Goal: Use online tool/utility: Utilize a website feature to perform a specific function

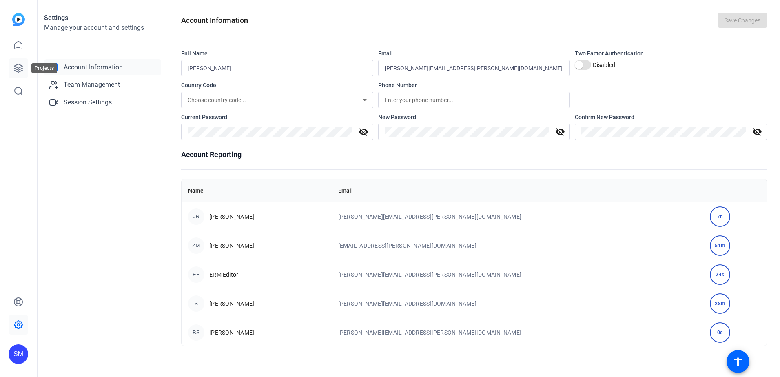
click at [18, 68] on icon at bounding box center [18, 68] width 8 height 8
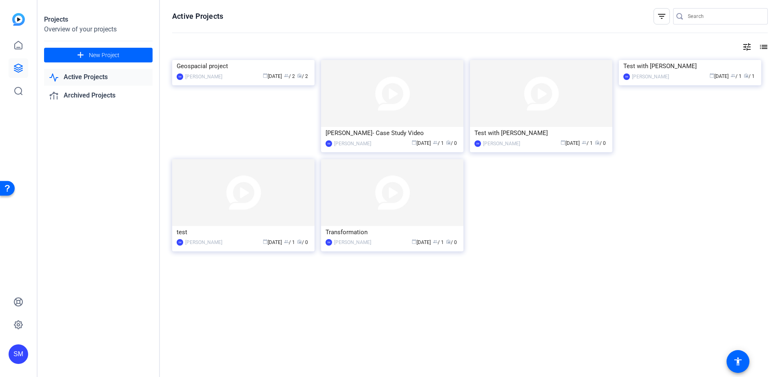
click at [366, 99] on img at bounding box center [392, 93] width 142 height 67
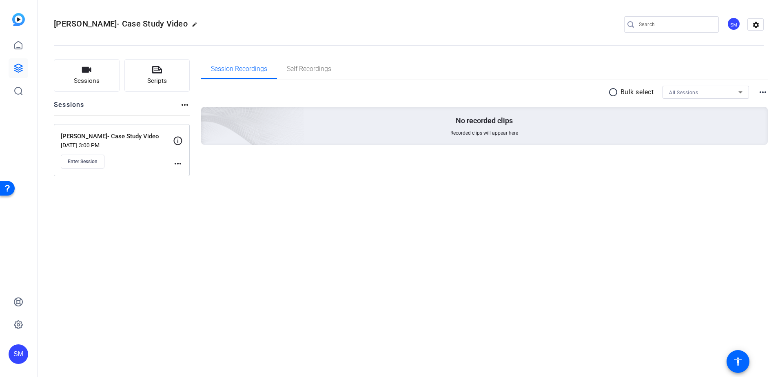
click at [176, 160] on mat-icon "more_horiz" at bounding box center [178, 164] width 10 height 10
click at [140, 159] on div at bounding box center [390, 188] width 780 height 377
click at [77, 161] on span "Enter Session" at bounding box center [83, 161] width 30 height 7
click at [95, 163] on span "Enter Session" at bounding box center [83, 161] width 30 height 7
click at [81, 160] on span "Enter Session" at bounding box center [83, 161] width 30 height 7
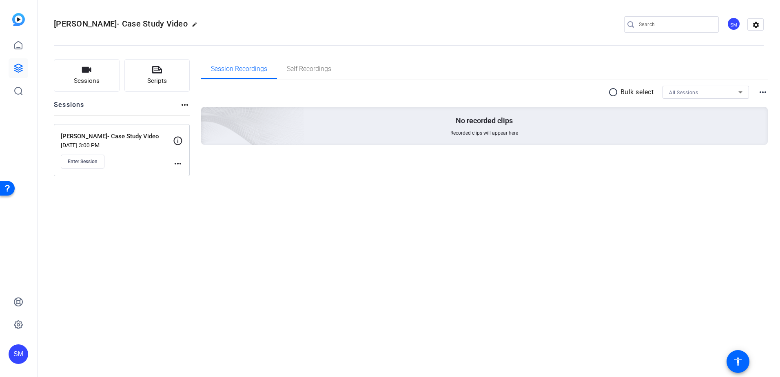
drag, startPoint x: 129, startPoint y: 142, endPoint x: 66, endPoint y: 260, distance: 133.5
click at [62, 264] on div "Kate Naude- Case Study Video edit SM settings Sessions Scripts Sessions more_ho…" at bounding box center [409, 188] width 743 height 377
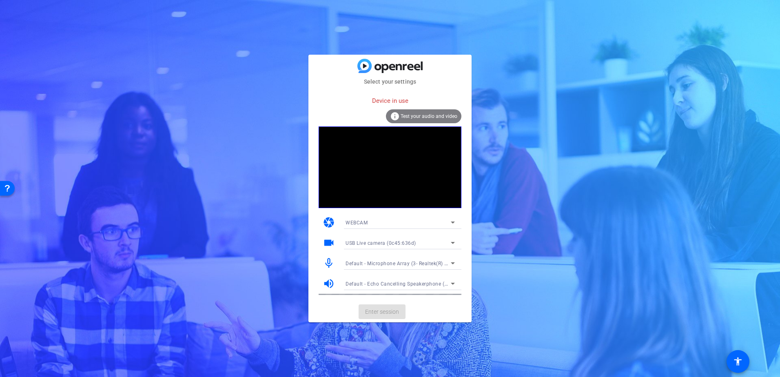
drag, startPoint x: 239, startPoint y: 42, endPoint x: 202, endPoint y: 2, distance: 54.6
click at [238, 41] on div "Select your settings Device in use info Test your audio and video camera WEBCAM…" at bounding box center [390, 188] width 780 height 377
click at [58, 35] on div "Select your settings Device in use info Test your audio and video camera WEBCAM…" at bounding box center [390, 188] width 780 height 377
click at [226, 104] on div "Select your settings Device in use info Test your audio and video camera WEBCAM…" at bounding box center [390, 188] width 780 height 377
click at [626, 247] on div "Select your settings Device in use info Test your audio and video camera WEBCAM…" at bounding box center [390, 188] width 780 height 377
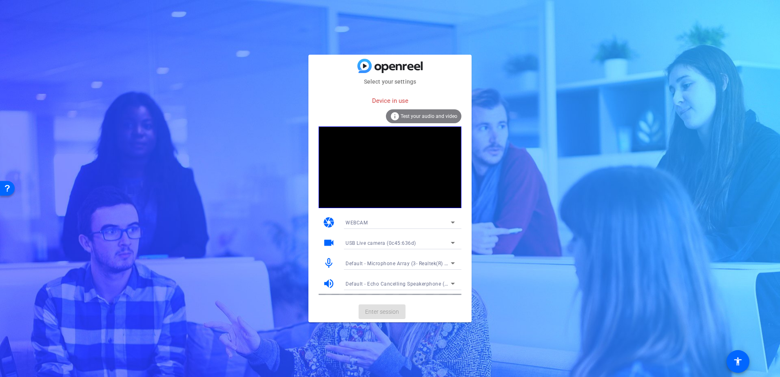
click at [407, 116] on span "Test your audio and video" at bounding box center [429, 116] width 57 height 6
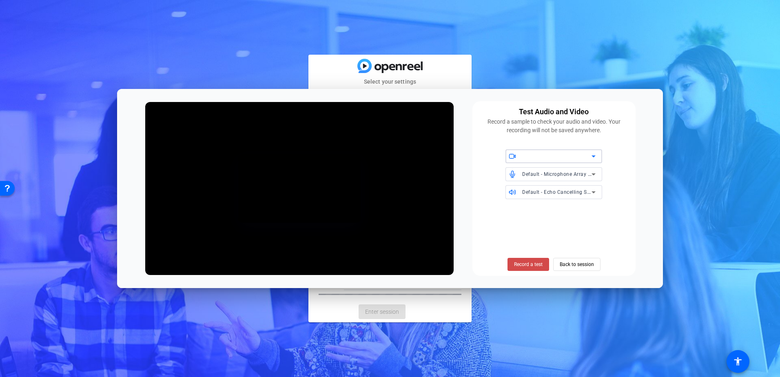
click at [524, 262] on span "Record a test" at bounding box center [528, 264] width 29 height 7
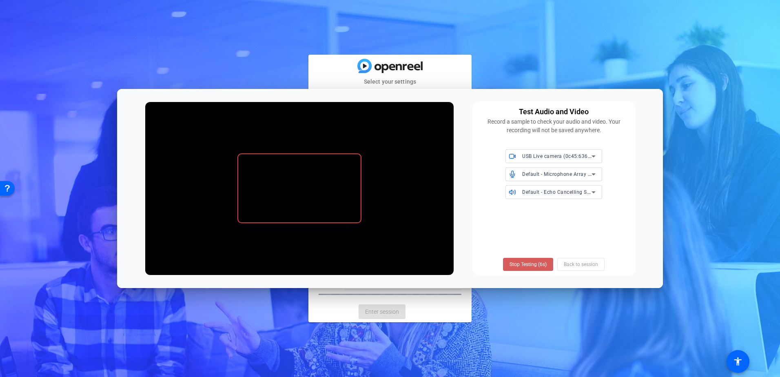
click at [534, 265] on span "Stop Testing (6s)" at bounding box center [528, 264] width 37 height 7
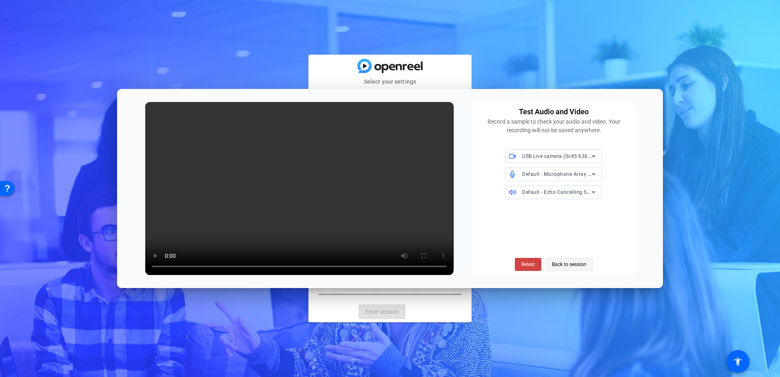
click at [553, 264] on span "Back to session" at bounding box center [569, 265] width 34 height 16
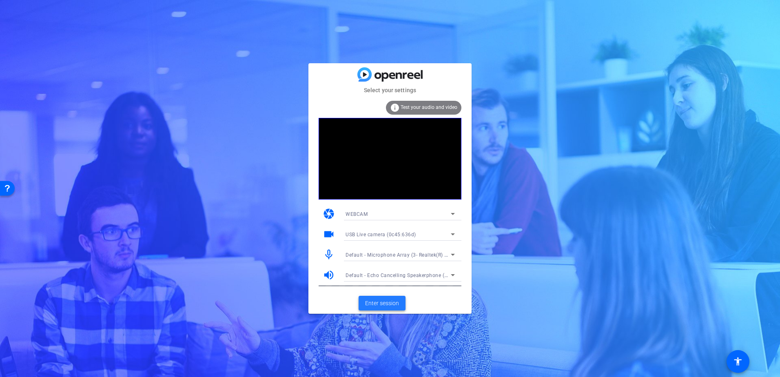
click at [380, 302] on span "Enter session" at bounding box center [382, 303] width 34 height 9
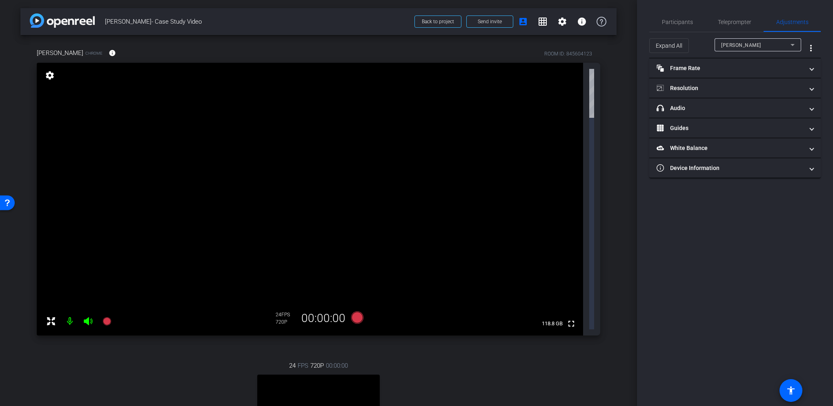
click at [196, 84] on video at bounding box center [310, 199] width 546 height 273
click at [48, 75] on mat-icon "settings" at bounding box center [49, 76] width 11 height 10
type input "11000"
click at [59, 75] on video at bounding box center [310, 199] width 546 height 273
click at [704, 71] on mat-panel-title "Frame Rate Frame Rate" at bounding box center [729, 68] width 147 height 9
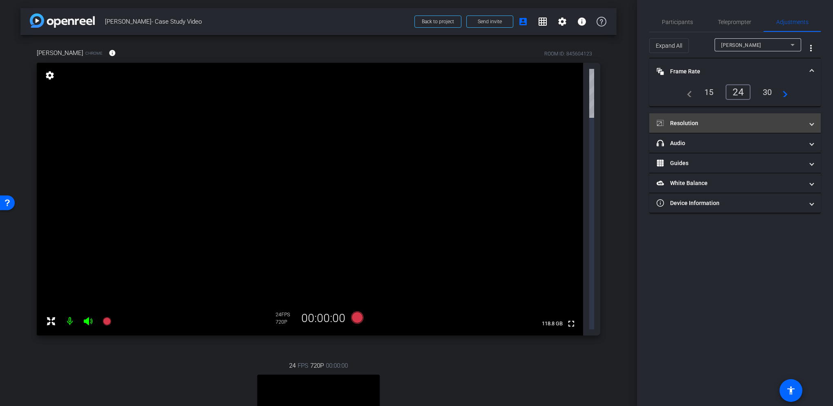
click at [706, 122] on mat-panel-title "Resolution" at bounding box center [729, 123] width 147 height 9
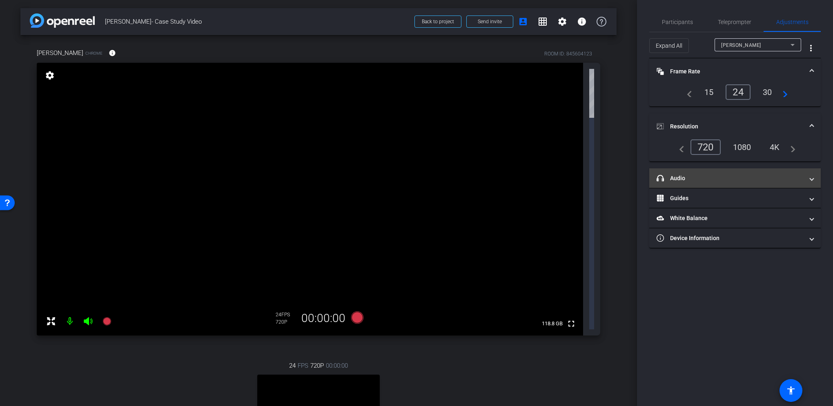
click at [703, 177] on mat-panel-title "headphone icon Audio" at bounding box center [729, 178] width 147 height 9
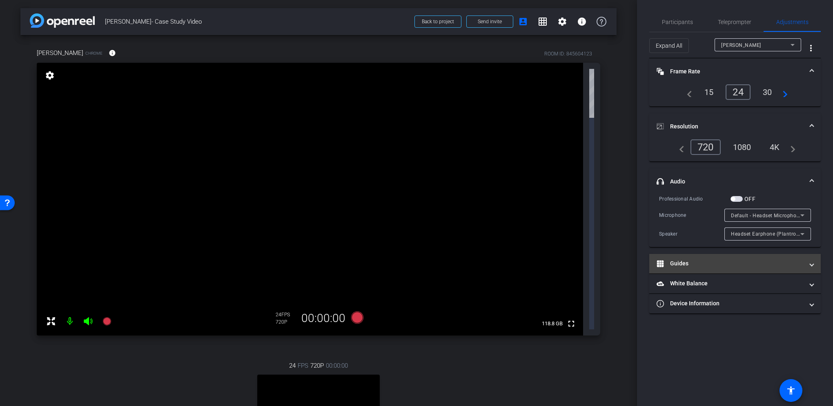
click at [691, 271] on mat-expansion-panel-header "Guides" at bounding box center [734, 264] width 171 height 20
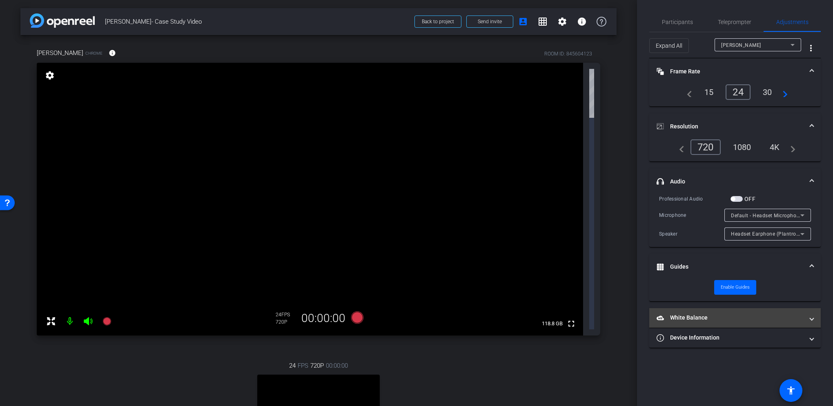
click at [689, 317] on mat-panel-title "White Balance White Balance" at bounding box center [729, 318] width 147 height 9
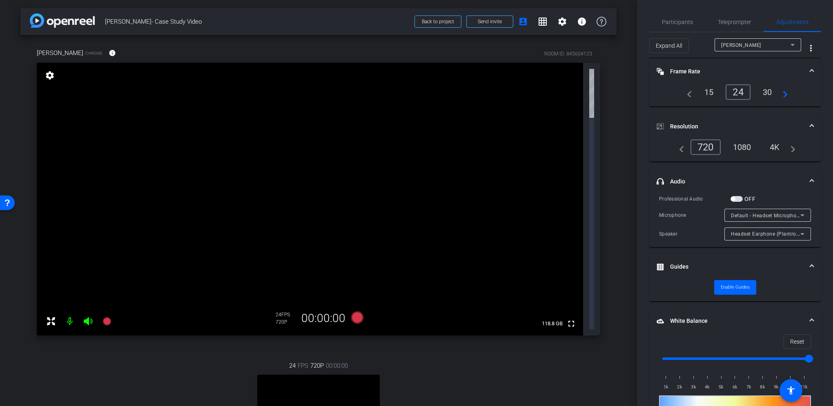
scroll to position [45, 0]
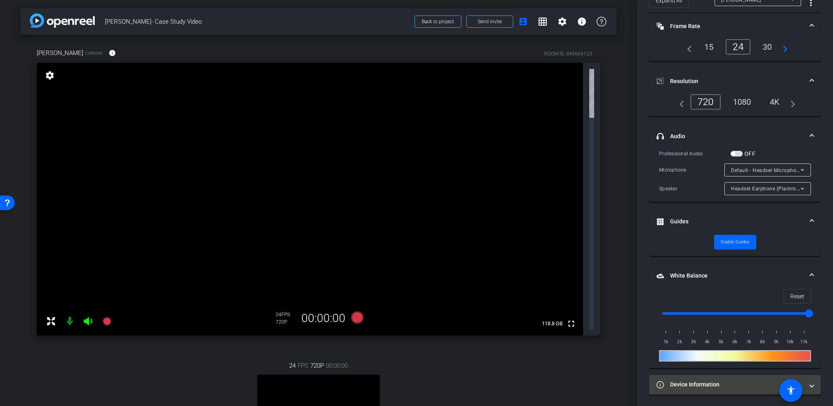
click at [691, 377] on mat-panel-title "Device Information" at bounding box center [729, 385] width 147 height 9
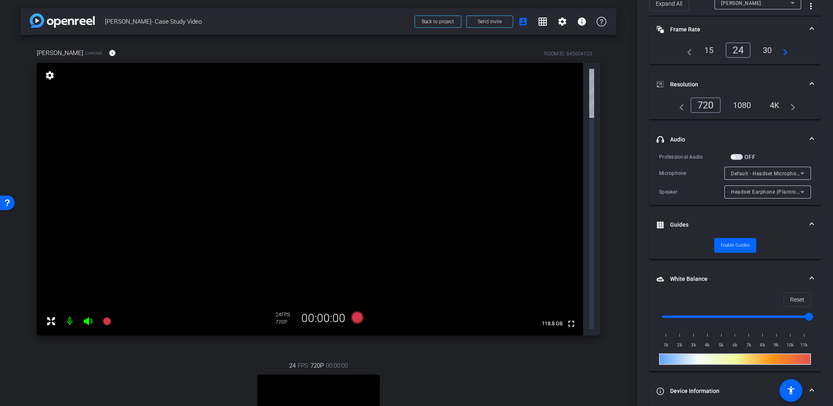
scroll to position [0, 0]
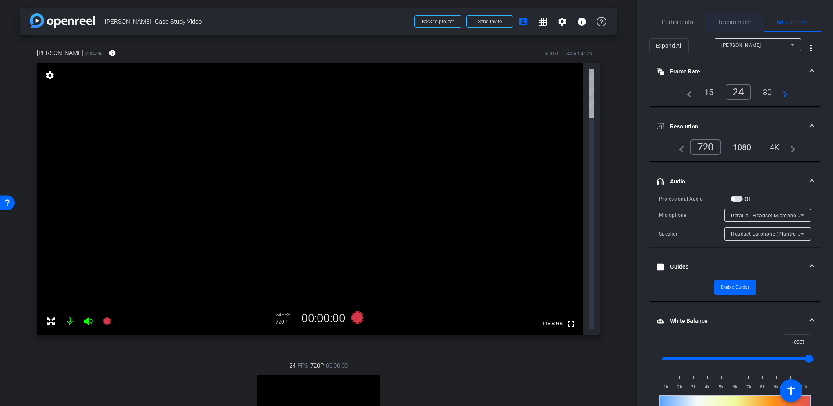
click at [731, 27] on span "Teleprompter" at bounding box center [733, 22] width 33 height 20
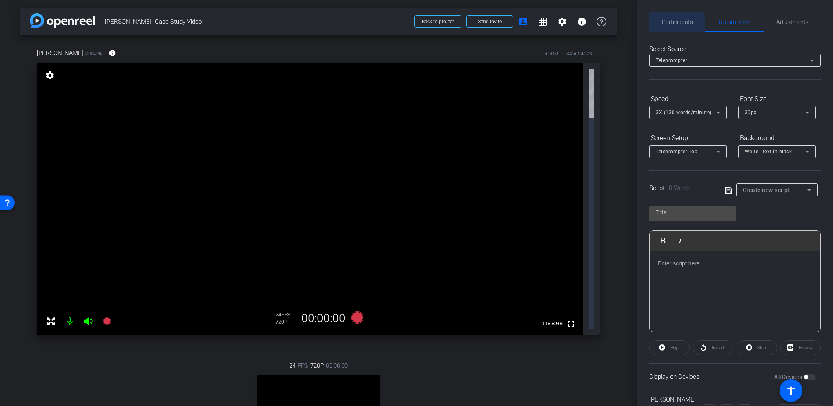
click at [668, 24] on span "Participants" at bounding box center [677, 22] width 31 height 6
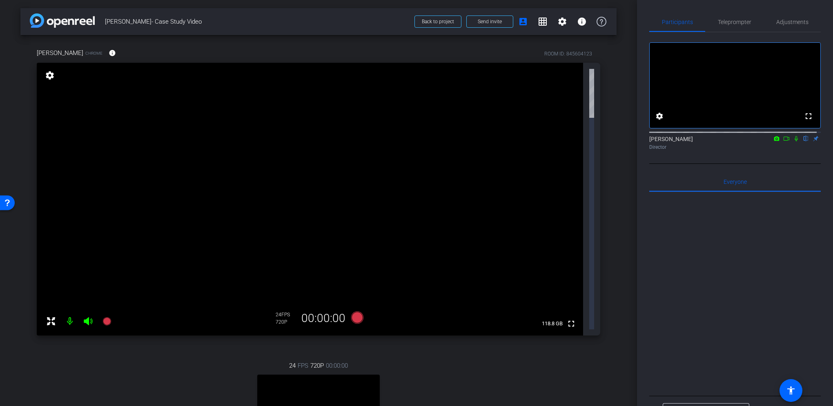
click at [295, 375] on video at bounding box center [318, 405] width 122 height 61
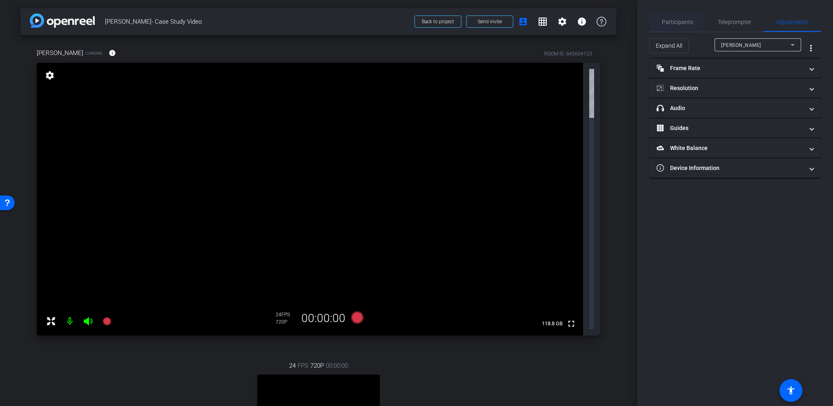
click at [668, 22] on span "Participants" at bounding box center [677, 22] width 31 height 6
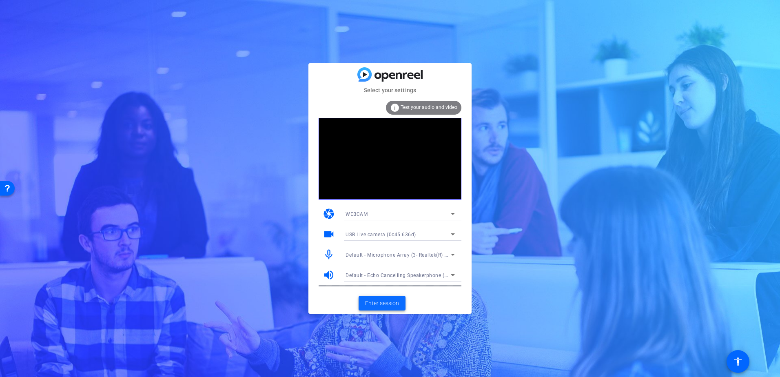
click at [389, 299] on span "Enter session" at bounding box center [382, 303] width 34 height 9
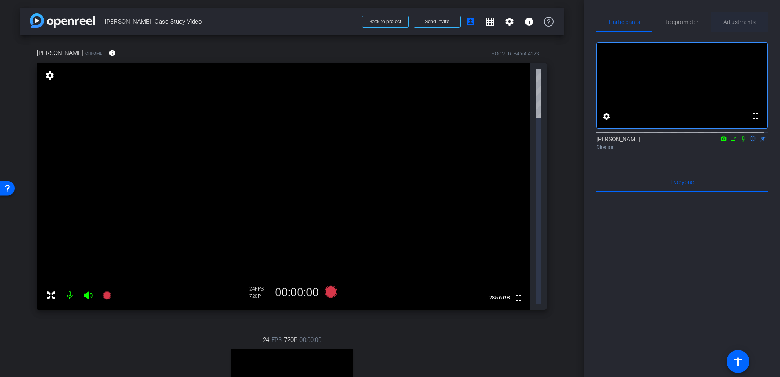
click at [743, 19] on span "Adjustments" at bounding box center [740, 22] width 32 height 6
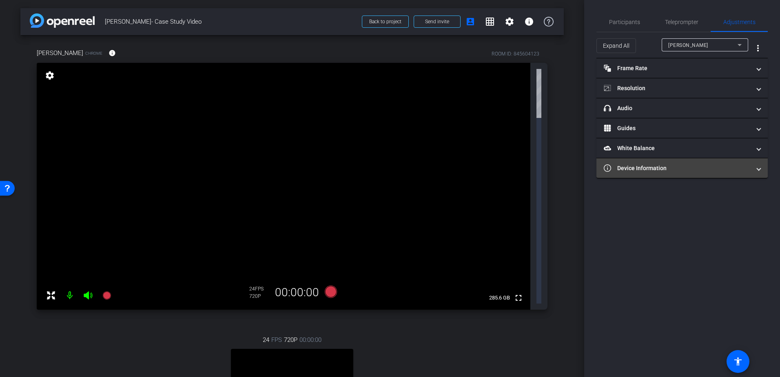
drag, startPoint x: 637, startPoint y: 178, endPoint x: 639, endPoint y: 166, distance: 12.0
click at [637, 175] on mat-expansion-panel "Device Information Device Model Chrome Internet Download Speed Calculating... r…" at bounding box center [682, 168] width 171 height 20
click at [639, 166] on mat-panel-title "Device Information" at bounding box center [677, 168] width 147 height 9
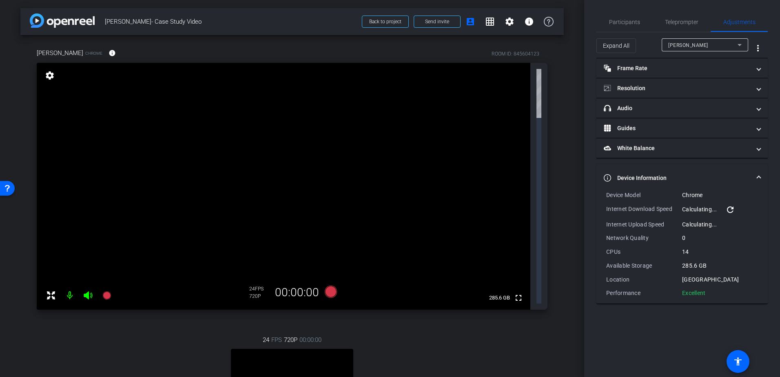
click at [280, 349] on video at bounding box center [292, 379] width 122 height 61
drag, startPoint x: 640, startPoint y: 107, endPoint x: 637, endPoint y: 110, distance: 4.3
click at [637, 110] on mat-panel-title "headphone icon Audio" at bounding box center [677, 108] width 147 height 9
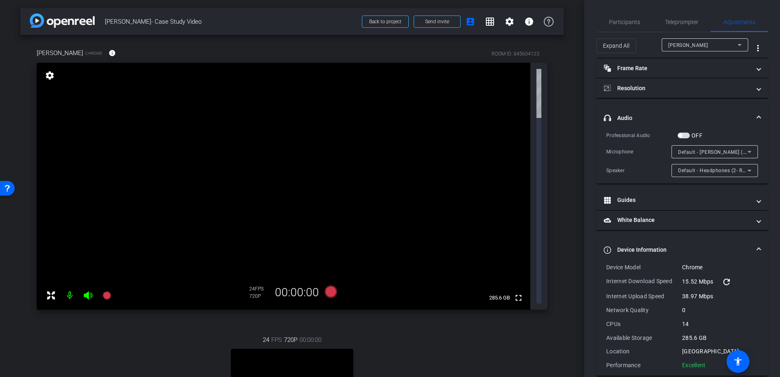
click at [690, 154] on span "Default - Jack Mic (2- Realtek(R) Audio)" at bounding box center [734, 152] width 112 height 7
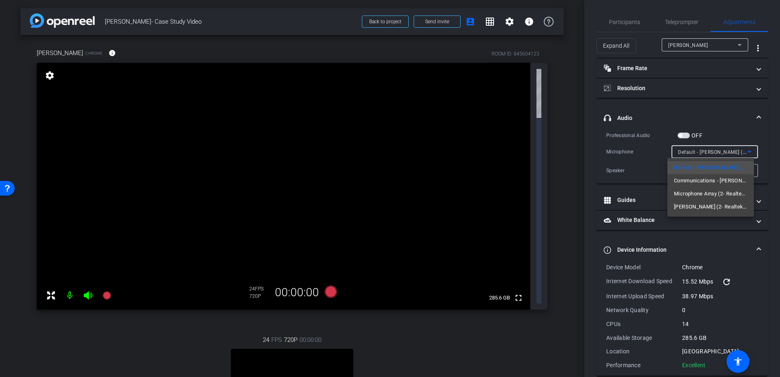
click at [714, 117] on div at bounding box center [390, 188] width 780 height 377
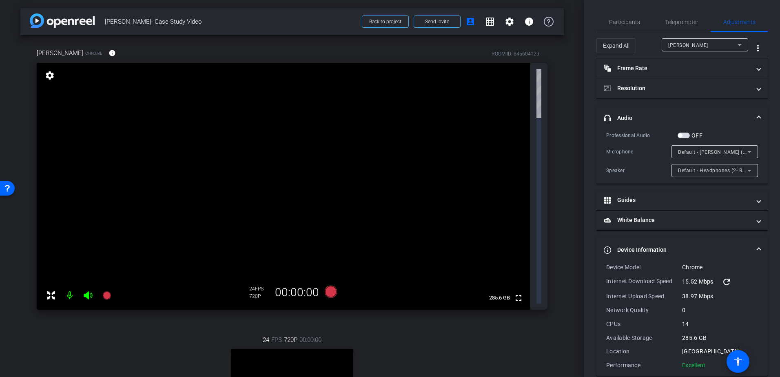
click at [697, 46] on div "[PERSON_NAME]" at bounding box center [703, 45] width 69 height 10
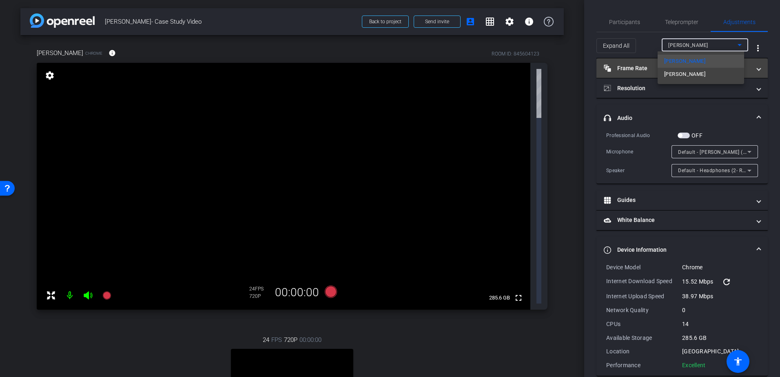
click at [689, 72] on span "[PERSON_NAME]" at bounding box center [684, 74] width 41 height 10
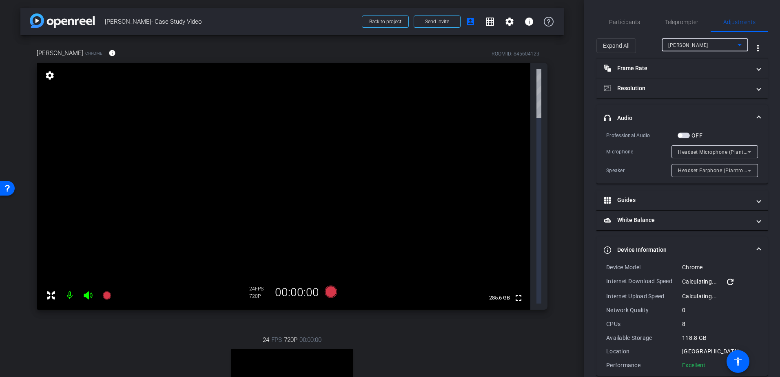
click at [698, 150] on span "Headset Microphone (Plantronics Blackwire 3220 Series)" at bounding box center [745, 152] width 135 height 7
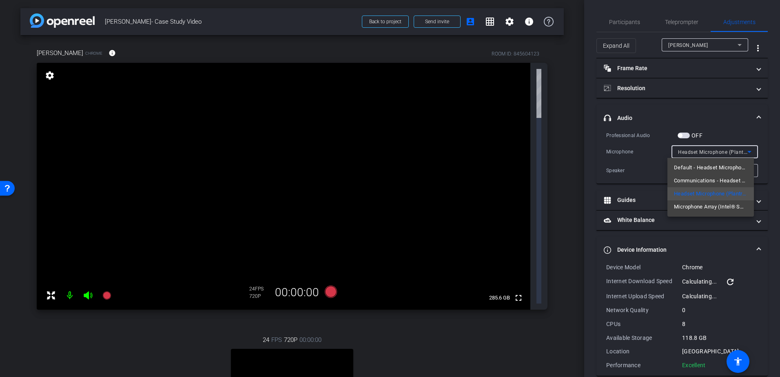
click at [704, 124] on div at bounding box center [390, 188] width 780 height 377
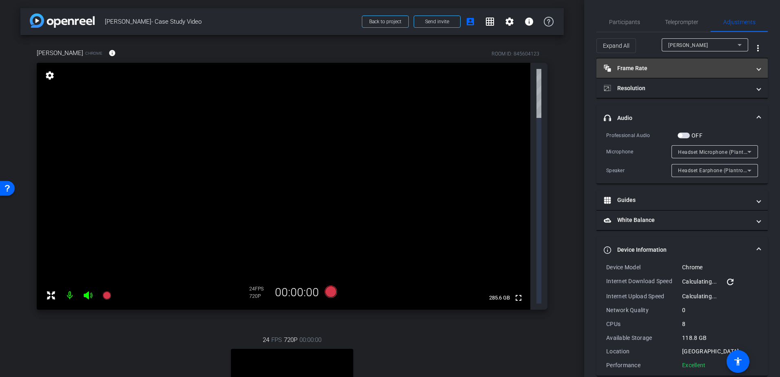
click at [653, 67] on mat-panel-title "Frame Rate Frame Rate" at bounding box center [677, 68] width 147 height 9
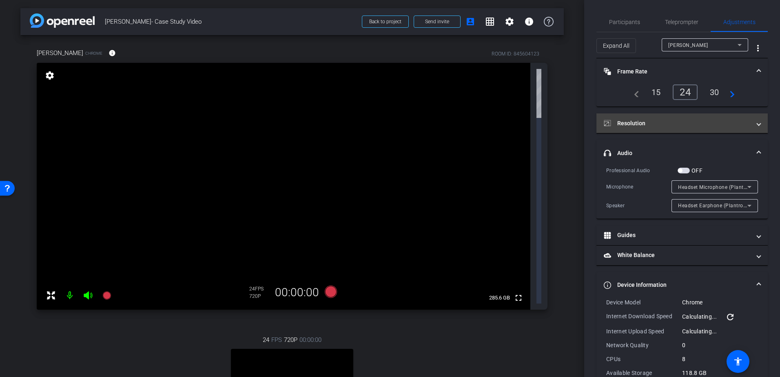
click at [672, 122] on mat-panel-title "Resolution" at bounding box center [677, 123] width 147 height 9
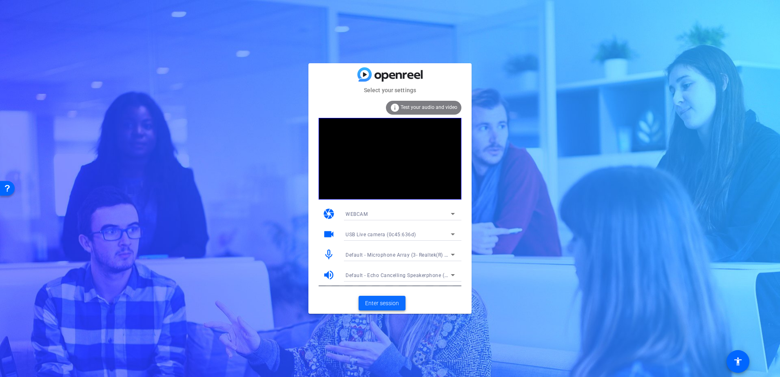
click at [378, 301] on span "Enter session" at bounding box center [382, 303] width 34 height 9
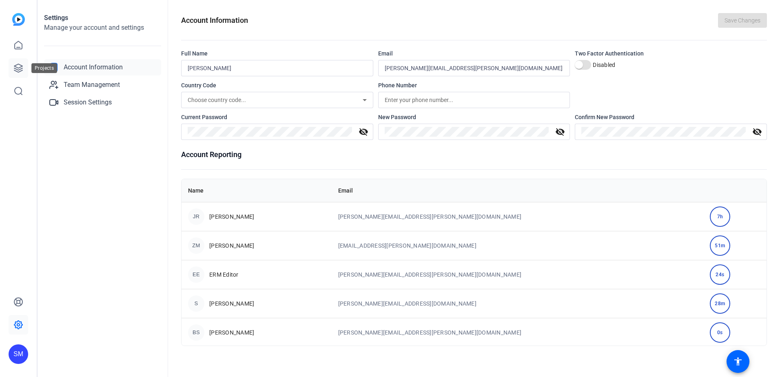
click at [20, 72] on icon at bounding box center [18, 68] width 10 height 10
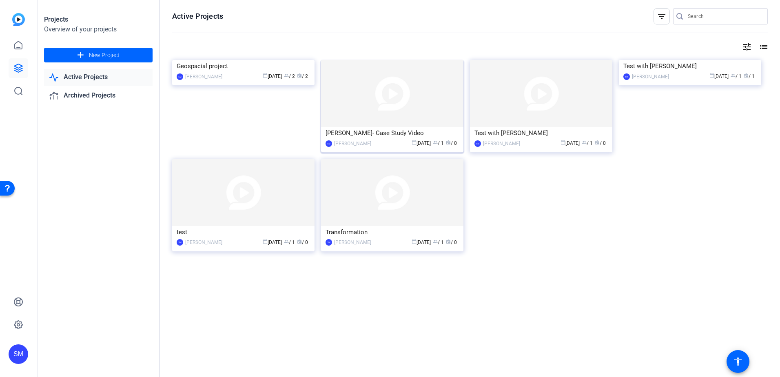
click at [386, 99] on img at bounding box center [392, 93] width 142 height 67
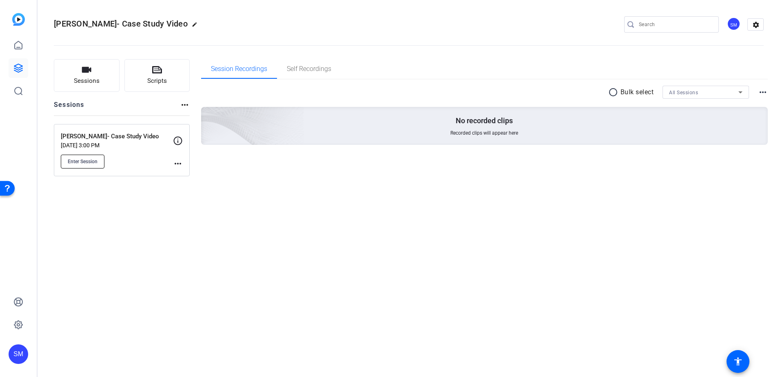
click at [84, 158] on span "Enter Session" at bounding box center [83, 161] width 30 height 7
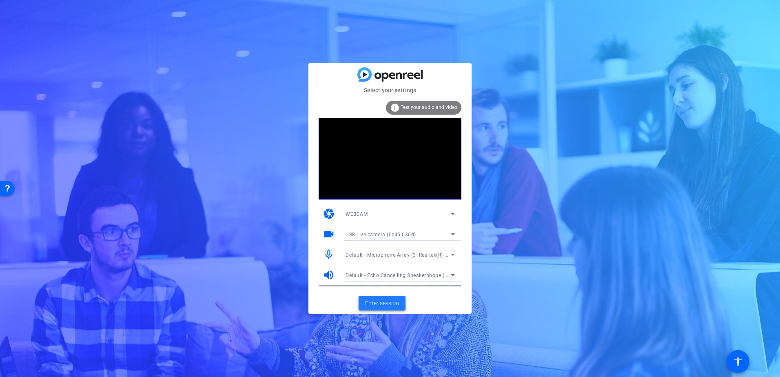
click at [381, 300] on span "Enter session" at bounding box center [382, 303] width 34 height 9
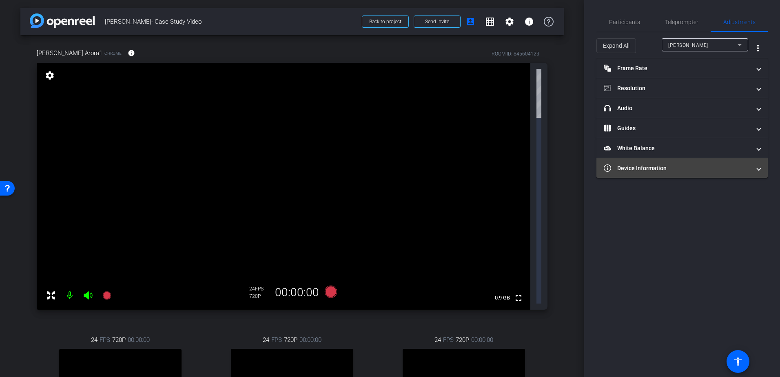
click at [634, 168] on mat-panel-title "Device Information" at bounding box center [677, 168] width 147 height 9
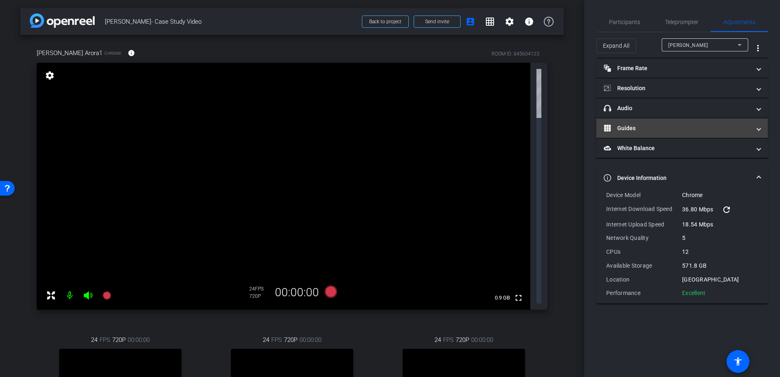
click at [642, 131] on mat-panel-title "Guides" at bounding box center [677, 128] width 147 height 9
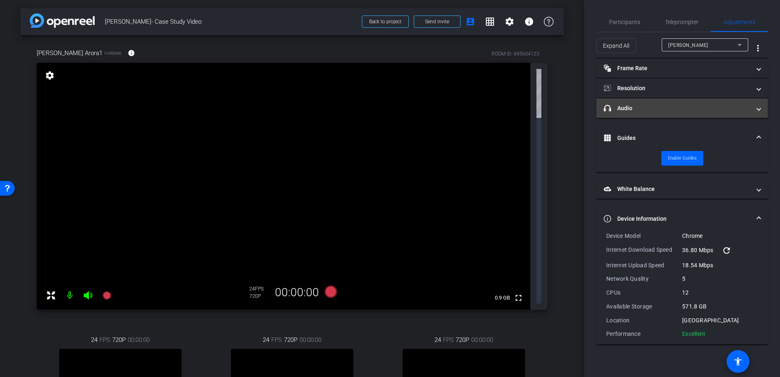
click at [642, 110] on mat-panel-title "headphone icon Audio" at bounding box center [677, 108] width 147 height 9
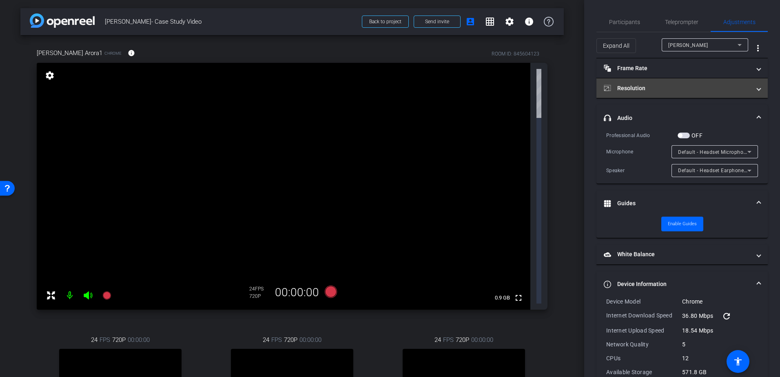
click at [642, 85] on mat-panel-title "Resolution" at bounding box center [677, 88] width 147 height 9
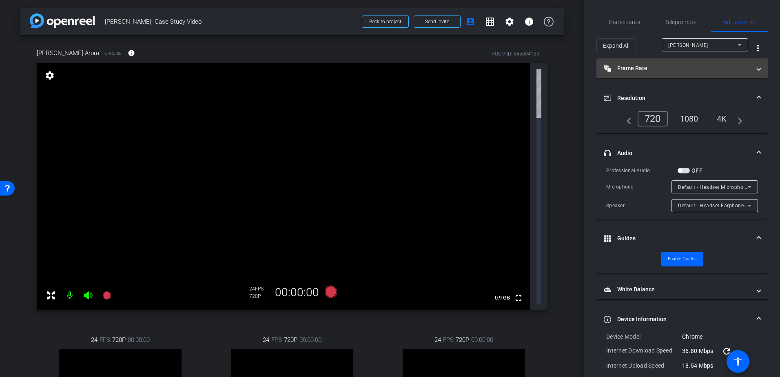
click at [646, 66] on mat-panel-title "Frame Rate Frame Rate" at bounding box center [677, 68] width 147 height 9
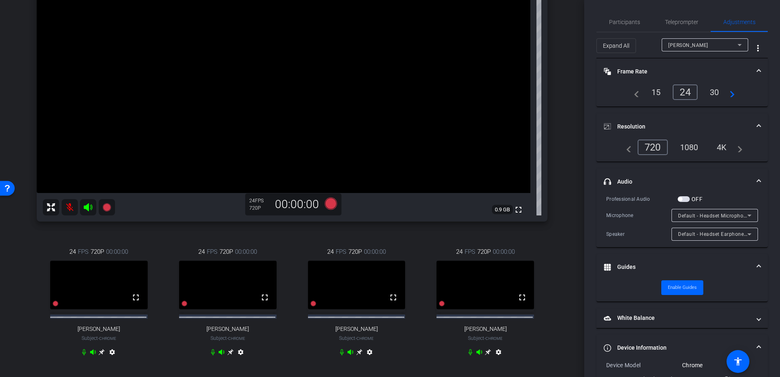
scroll to position [116, 0]
click at [239, 359] on mat-icon "settings" at bounding box center [241, 354] width 10 height 10
click at [240, 359] on mat-icon "settings" at bounding box center [241, 354] width 10 height 10
click at [242, 359] on mat-icon "settings" at bounding box center [241, 354] width 10 height 10
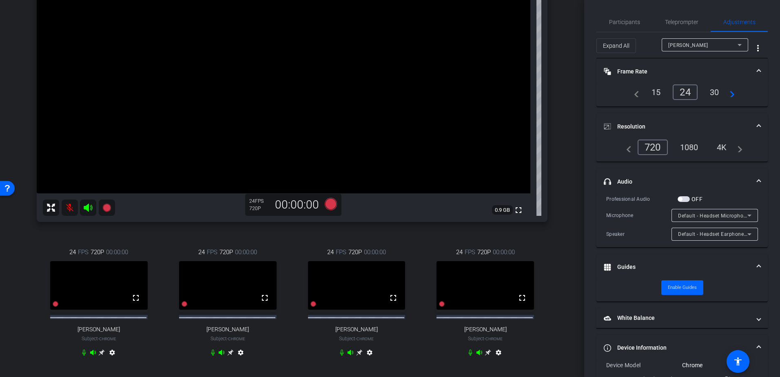
click at [242, 359] on mat-icon "settings" at bounding box center [241, 354] width 10 height 10
click at [234, 298] on video at bounding box center [228, 285] width 98 height 49
click at [207, 322] on div "fullscreen" at bounding box center [228, 291] width 98 height 60
click at [204, 310] on video at bounding box center [228, 285] width 98 height 49
click at [207, 305] on video at bounding box center [228, 285] width 98 height 49
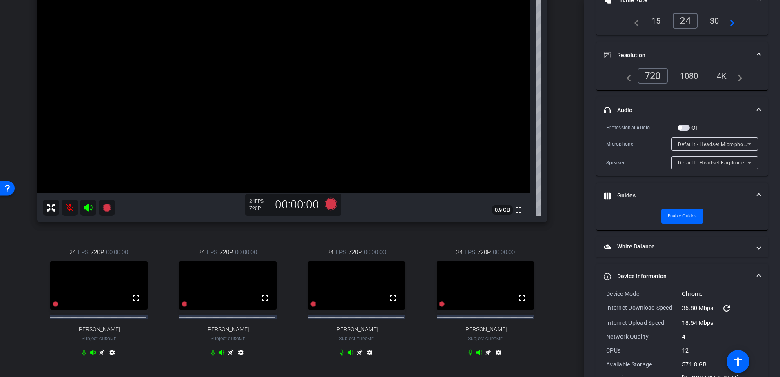
scroll to position [0, 0]
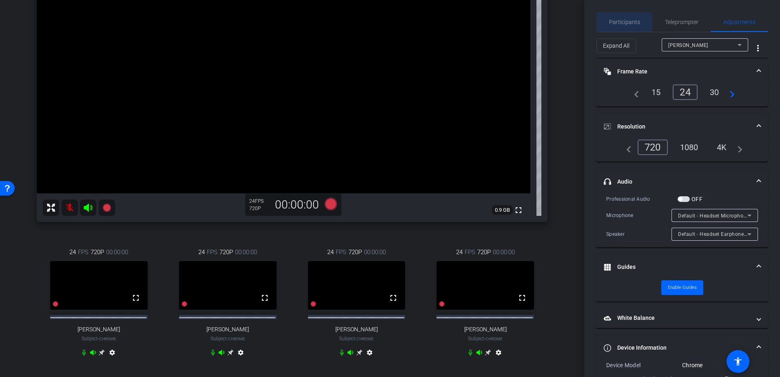
click at [624, 24] on span "Participants" at bounding box center [624, 22] width 31 height 6
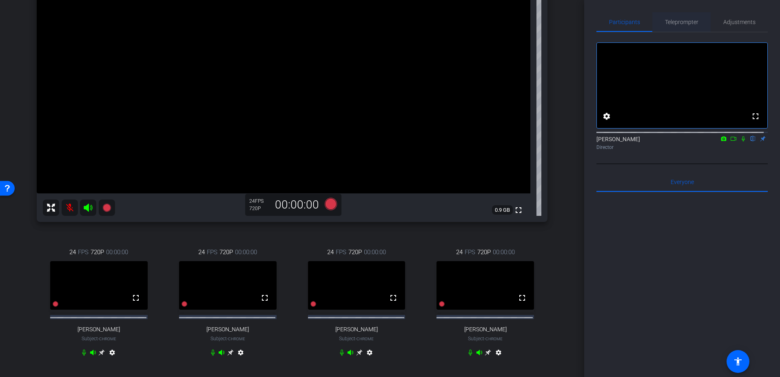
drag, startPoint x: 674, startPoint y: 22, endPoint x: 681, endPoint y: 24, distance: 7.1
click at [674, 23] on span "Teleprompter" at bounding box center [681, 22] width 33 height 6
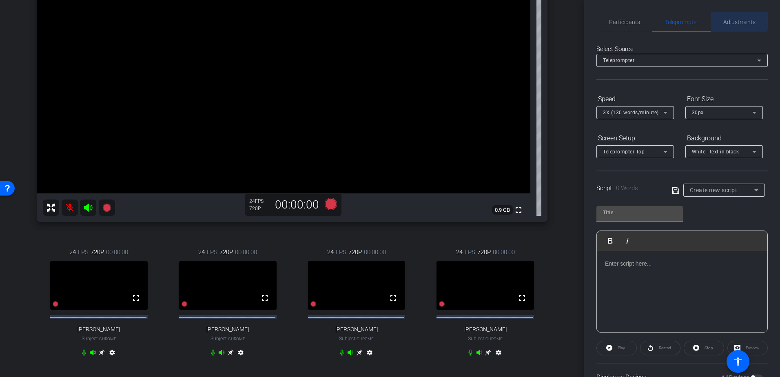
click at [734, 20] on span "Adjustments" at bounding box center [740, 22] width 32 height 6
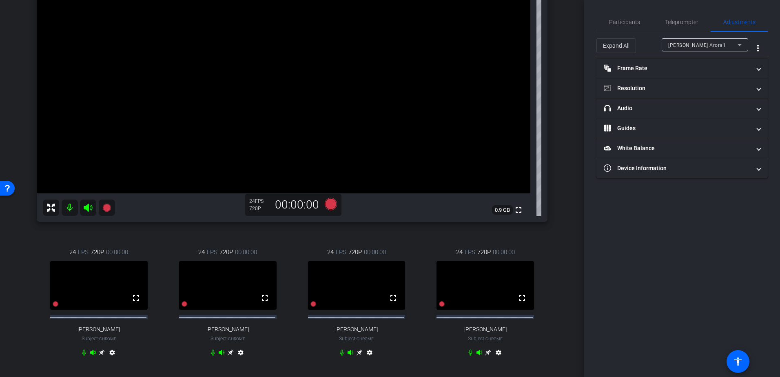
click at [240, 359] on mat-icon "settings" at bounding box center [241, 354] width 10 height 10
click at [612, 238] on div "Participants Teleprompter Adjustments settings [PERSON_NAME] flip Director Ever…" at bounding box center [682, 188] width 196 height 377
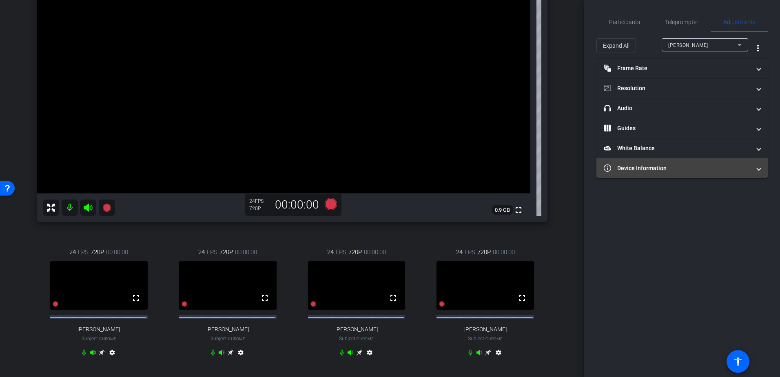
click at [644, 177] on mat-expansion-panel-header "Device Information" at bounding box center [682, 168] width 171 height 20
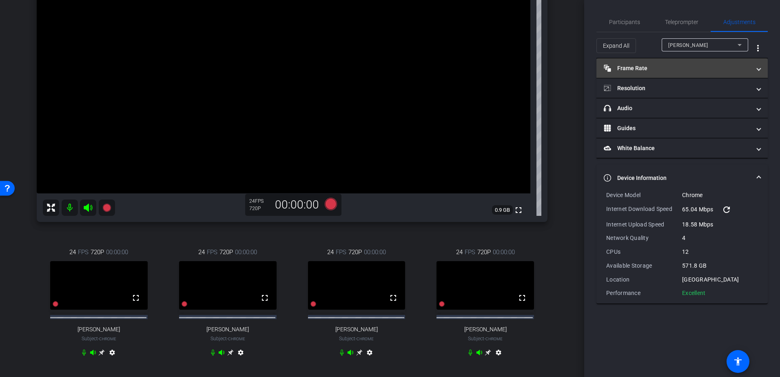
click at [637, 70] on mat-panel-title "Frame Rate Frame Rate" at bounding box center [677, 68] width 147 height 9
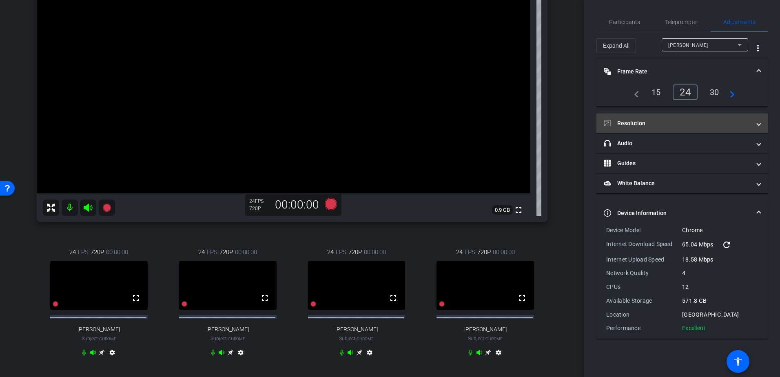
click at [646, 123] on mat-panel-title "Resolution" at bounding box center [677, 123] width 147 height 9
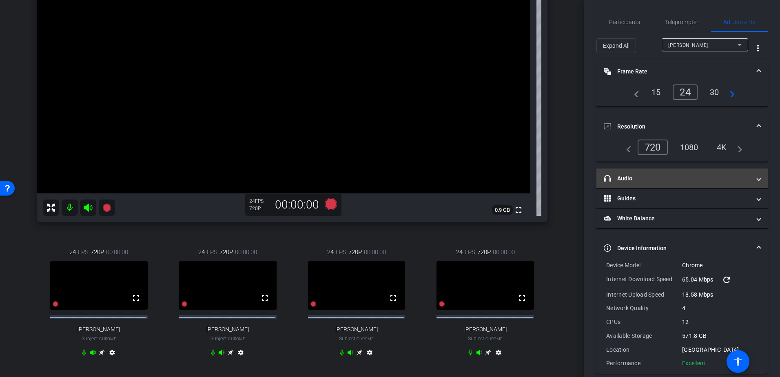
click at [649, 177] on mat-panel-title "headphone icon Audio" at bounding box center [677, 178] width 147 height 9
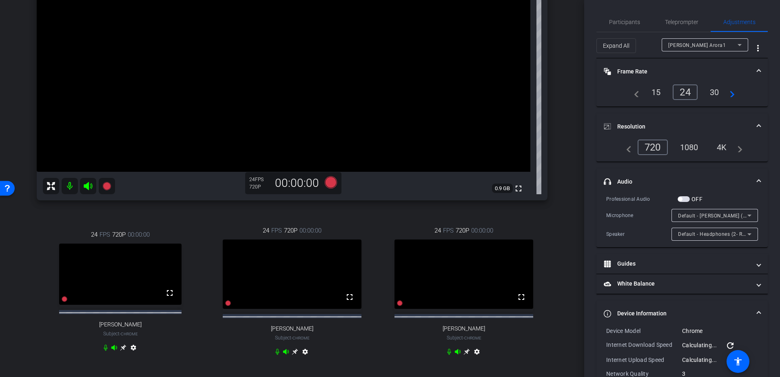
scroll to position [163, 0]
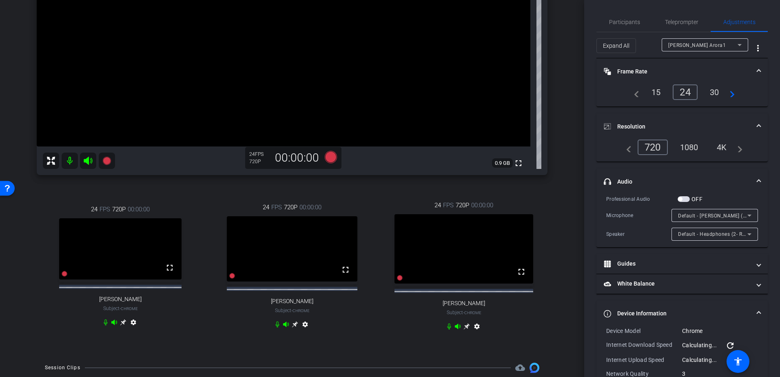
type input "1000"
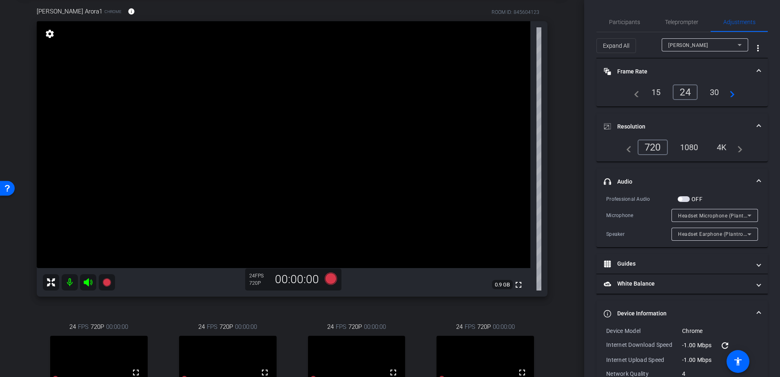
scroll to position [198, 0]
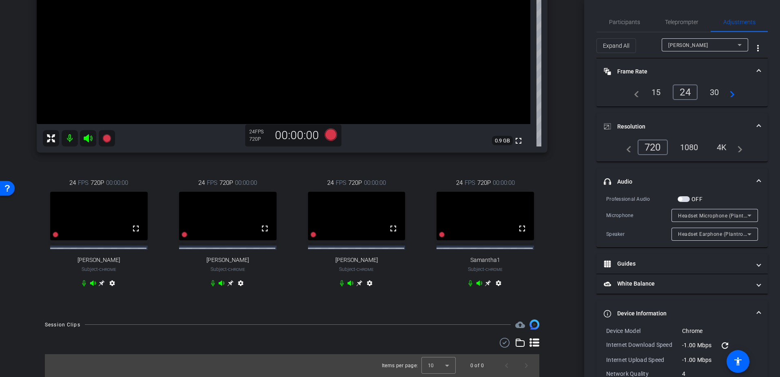
click at [211, 280] on icon at bounding box center [213, 283] width 7 height 7
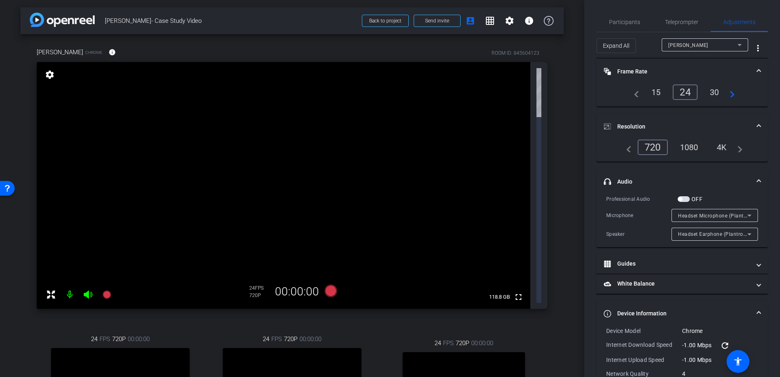
scroll to position [0, 0]
click at [666, 25] on span "Teleprompter" at bounding box center [681, 22] width 33 height 6
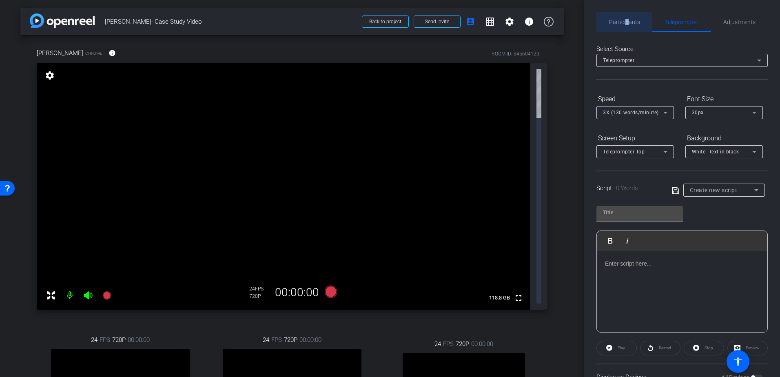
click at [626, 23] on span "Participants" at bounding box center [624, 22] width 31 height 6
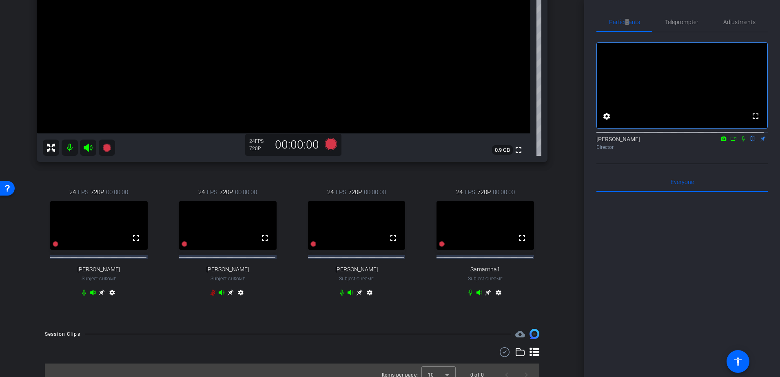
scroll to position [116, 0]
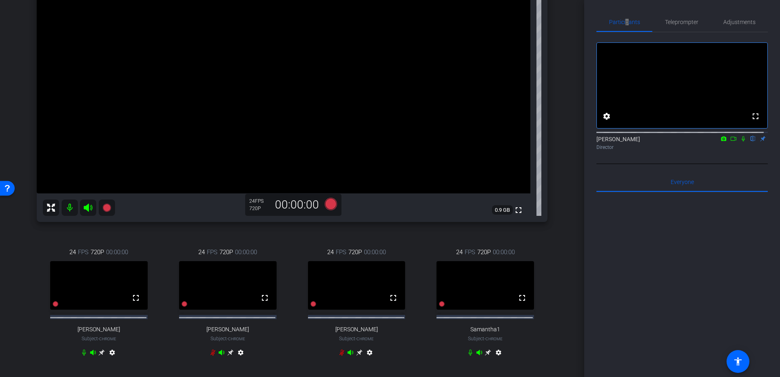
click at [81, 356] on icon at bounding box center [84, 352] width 7 height 7
click at [83, 356] on icon at bounding box center [84, 353] width 5 height 6
click at [63, 205] on mat-icon at bounding box center [70, 208] width 16 height 16
click at [70, 208] on mat-icon at bounding box center [70, 208] width 16 height 16
click at [467, 362] on div "24 FPS 720P 00:00:00 fullscreen Samantha1 Subject - Chrome settings" at bounding box center [485, 303] width 124 height 138
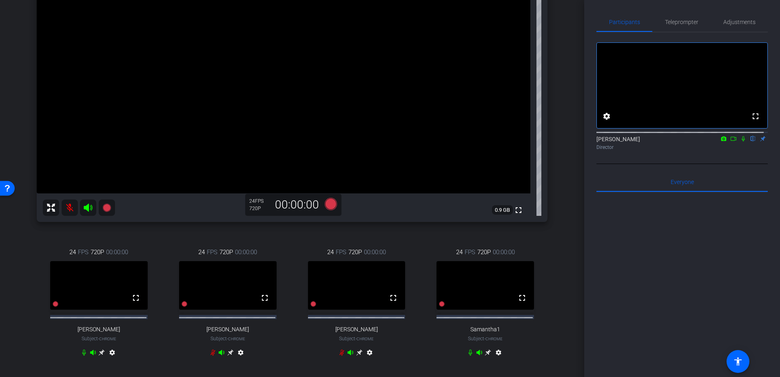
click at [468, 356] on icon at bounding box center [470, 352] width 7 height 7
click at [468, 356] on icon at bounding box center [470, 353] width 5 height 6
click at [740, 142] on icon at bounding box center [743, 139] width 7 height 6
click at [741, 142] on icon at bounding box center [743, 139] width 7 height 6
click at [740, 142] on icon at bounding box center [743, 139] width 7 height 6
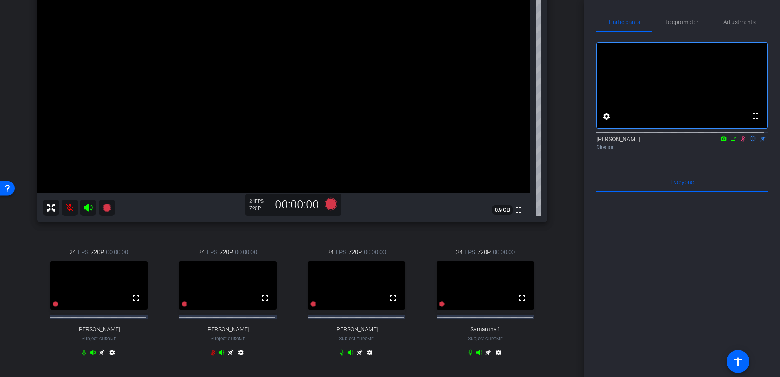
click at [742, 142] on icon at bounding box center [743, 139] width 7 height 6
click at [88, 209] on icon at bounding box center [88, 208] width 9 height 8
click at [68, 207] on mat-icon at bounding box center [70, 208] width 16 height 16
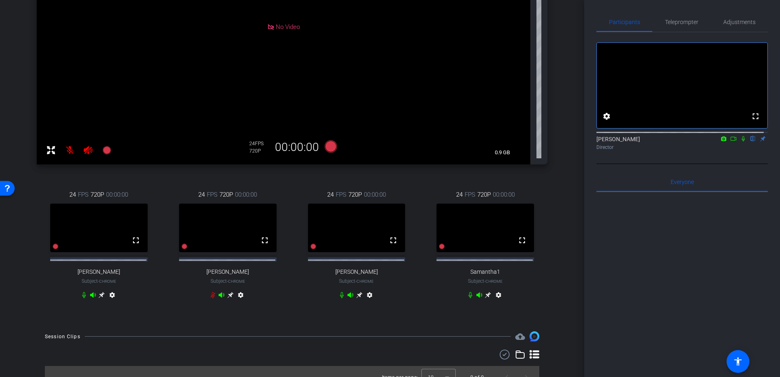
scroll to position [198, 0]
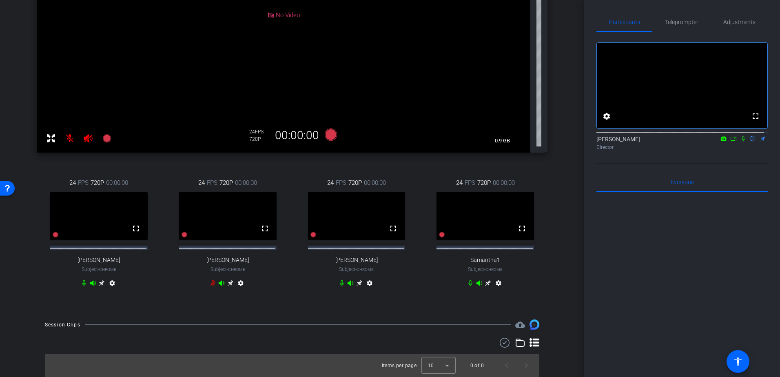
click at [494, 282] on mat-icon "settings" at bounding box center [499, 285] width 10 height 10
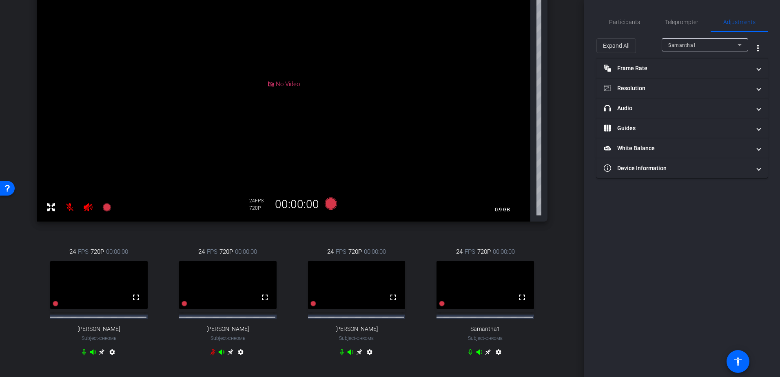
scroll to position [116, 0]
click at [339, 356] on icon at bounding box center [342, 352] width 7 height 7
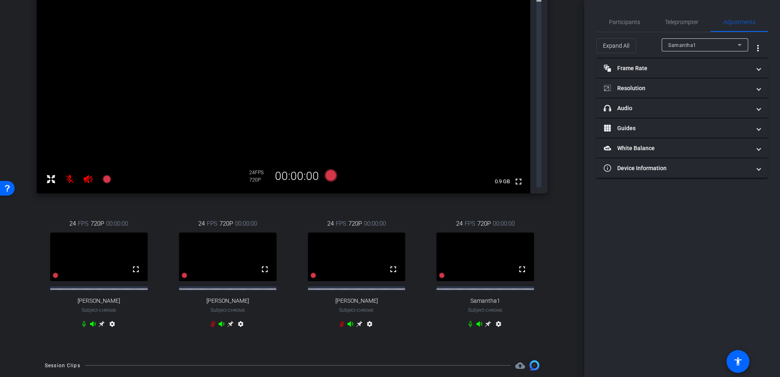
scroll to position [0, 0]
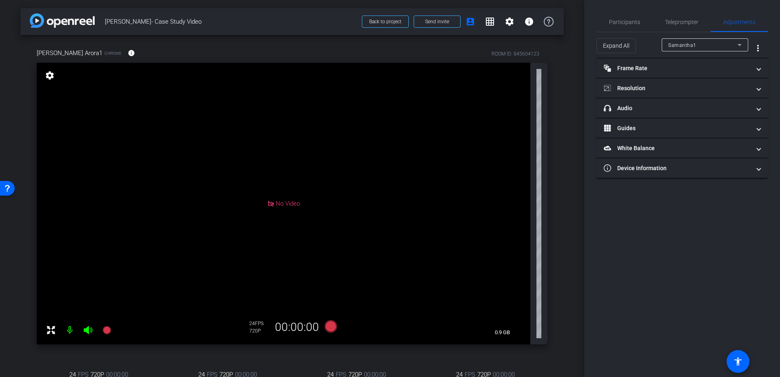
click at [211, 263] on div "No Video" at bounding box center [284, 204] width 494 height 282
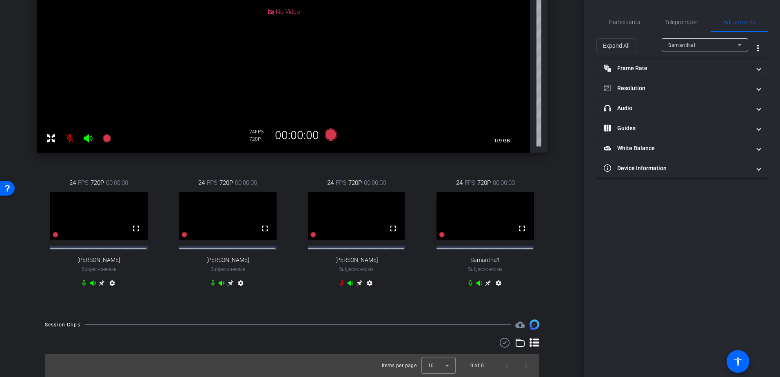
scroll to position [204, 0]
click at [635, 16] on span "Participants" at bounding box center [624, 22] width 31 height 20
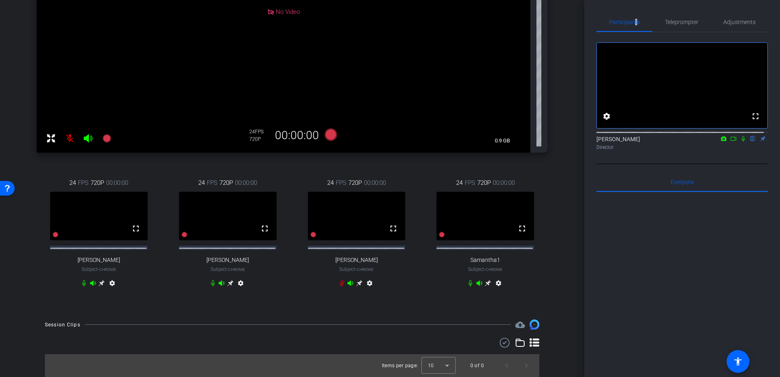
click at [210, 280] on icon at bounding box center [213, 283] width 7 height 7
click at [741, 142] on icon at bounding box center [743, 139] width 7 height 6
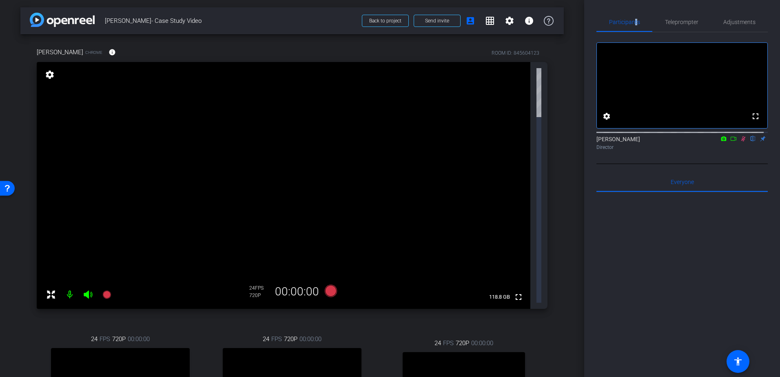
scroll to position [0, 0]
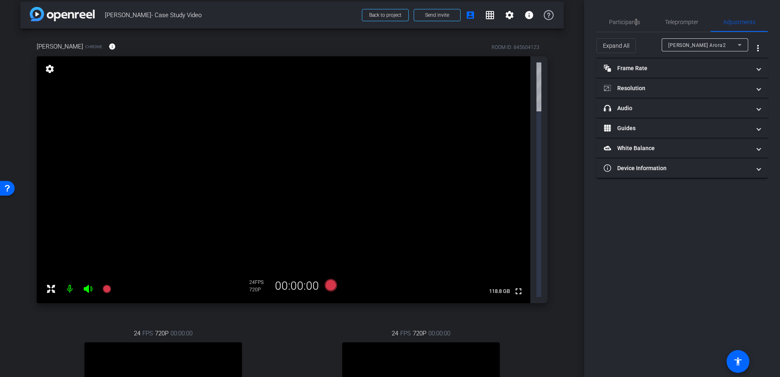
scroll to position [9, 0]
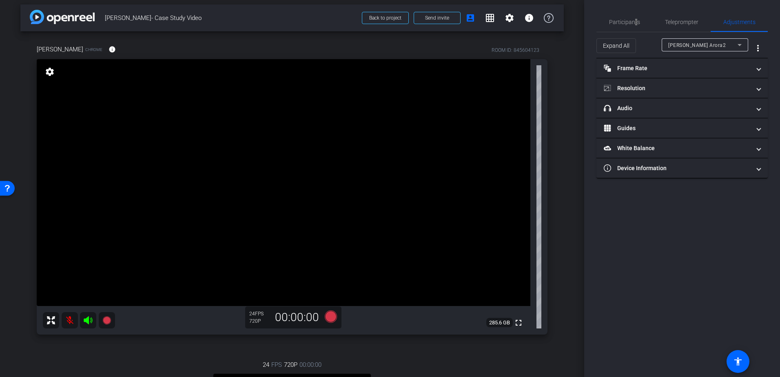
scroll to position [0, 0]
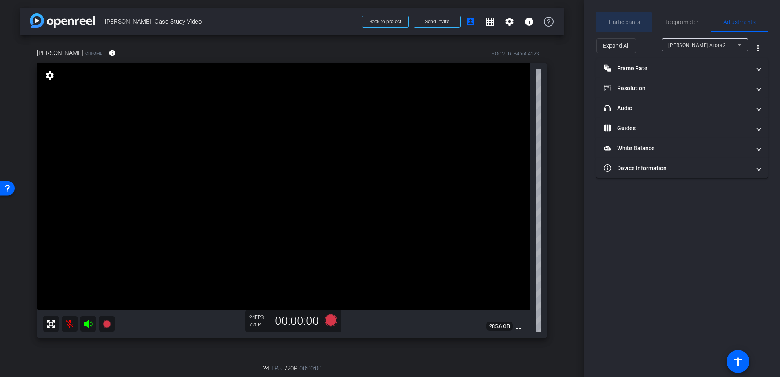
click at [617, 24] on span "Participants" at bounding box center [624, 22] width 31 height 6
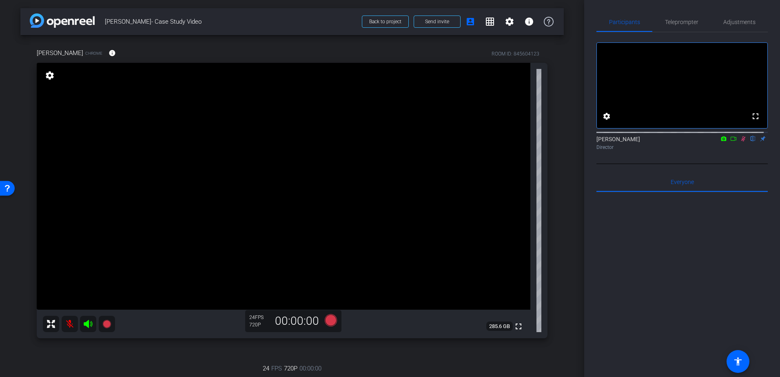
click at [740, 142] on icon at bounding box center [743, 139] width 7 height 6
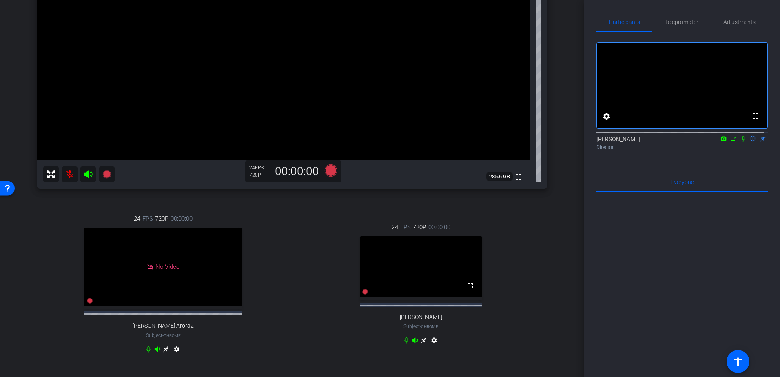
scroll to position [163, 0]
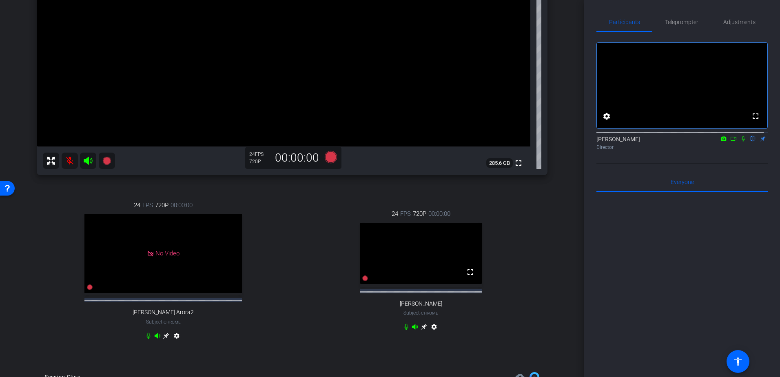
click at [391, 261] on video at bounding box center [421, 253] width 122 height 61
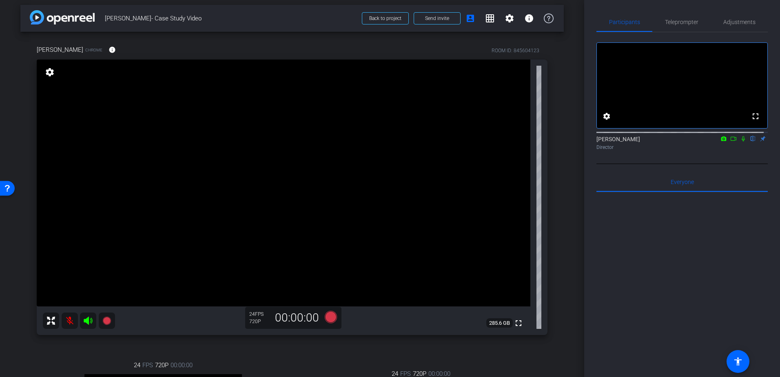
scroll to position [0, 0]
